Goal: Find specific page/section: Find specific page/section

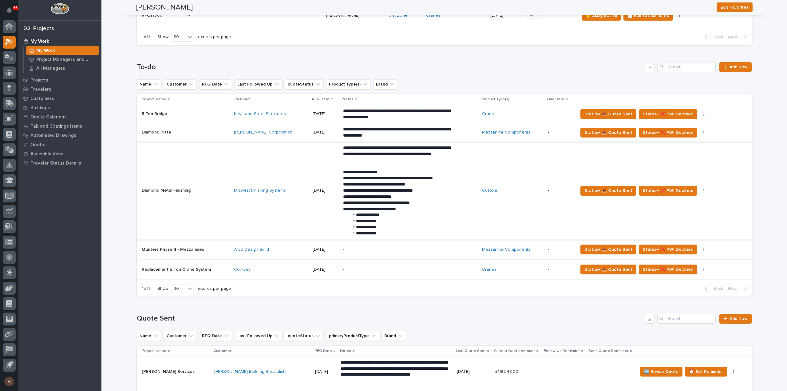
scroll to position [461, 0]
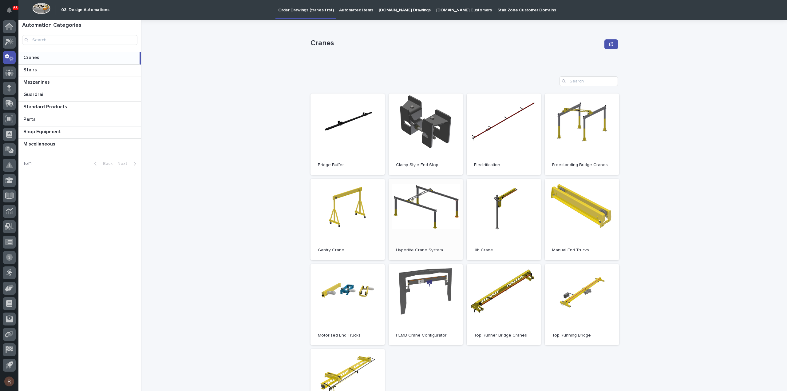
click at [421, 220] on span "Open" at bounding box center [425, 219] width 11 height 4
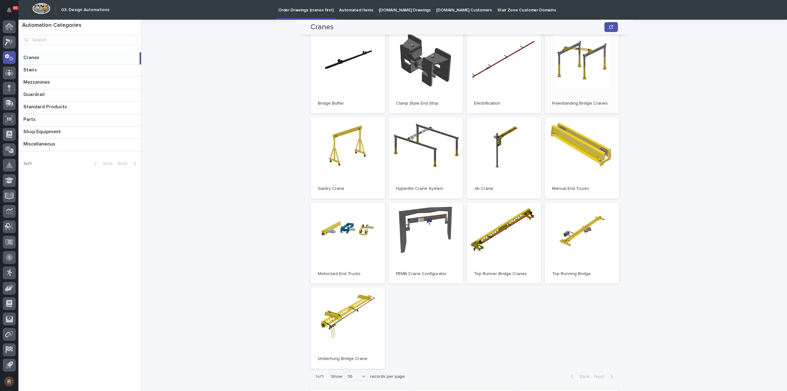
click at [581, 82] on link "Open" at bounding box center [582, 72] width 74 height 81
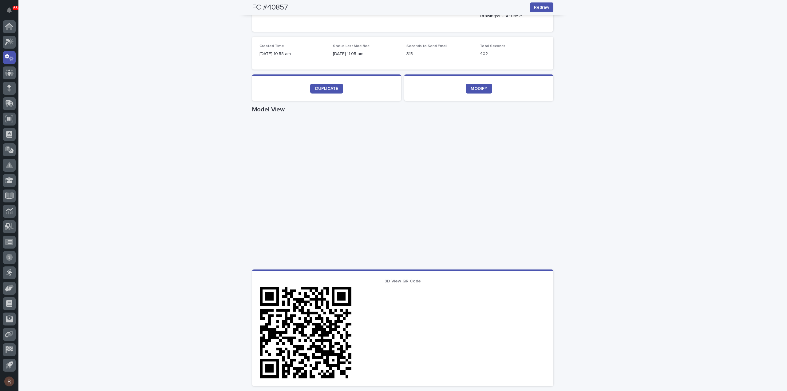
scroll to position [123, 0]
